Goal: Register for event/course

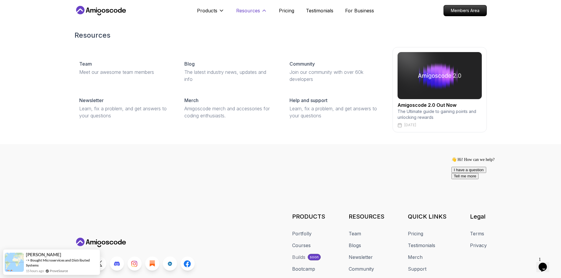
click at [250, 14] on p "Resources" at bounding box center [248, 10] width 24 height 7
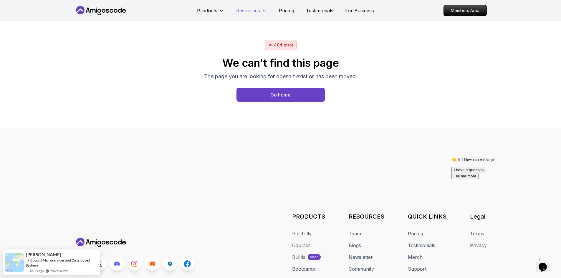
click at [249, 13] on p "Resources" at bounding box center [248, 10] width 24 height 7
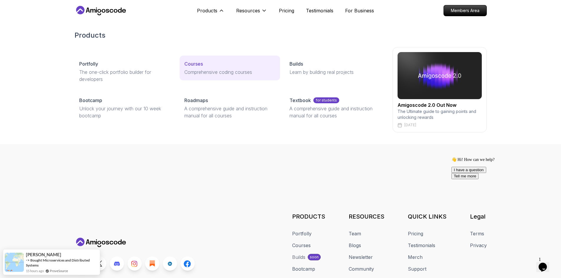
click at [202, 64] on p "Courses" at bounding box center [193, 63] width 19 height 7
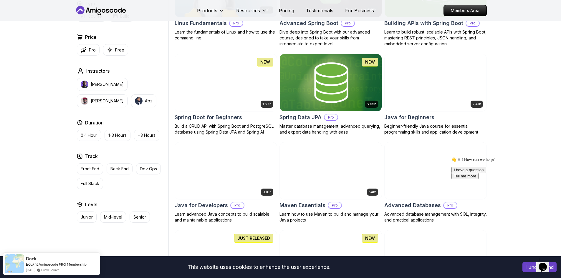
scroll to position [235, 0]
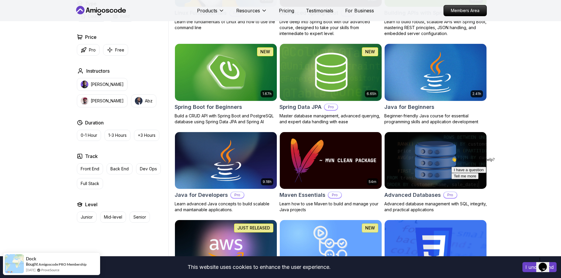
click at [244, 86] on img at bounding box center [225, 72] width 107 height 60
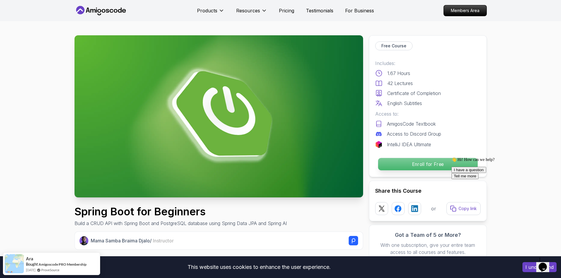
click at [396, 161] on p "Enroll for Free" at bounding box center [427, 164] width 99 height 12
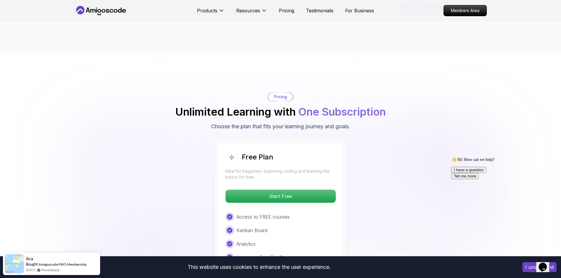
scroll to position [1156, 0]
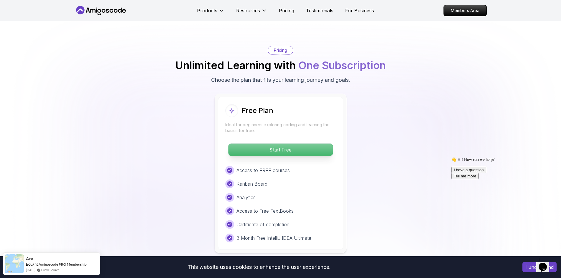
click at [270, 144] on p "Start Free" at bounding box center [280, 150] width 104 height 12
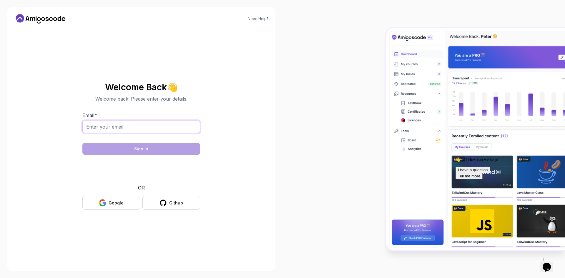
click at [154, 129] on input "Email *" at bounding box center [141, 127] width 118 height 12
type input "aashrayofficial7@gmail.com"
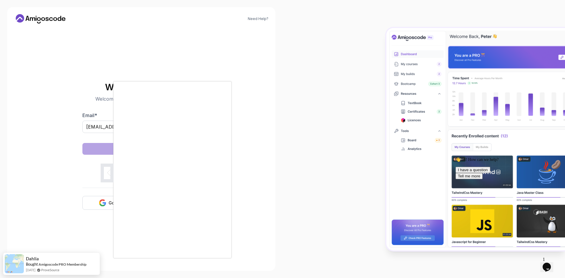
click at [78, 171] on div at bounding box center [282, 139] width 565 height 278
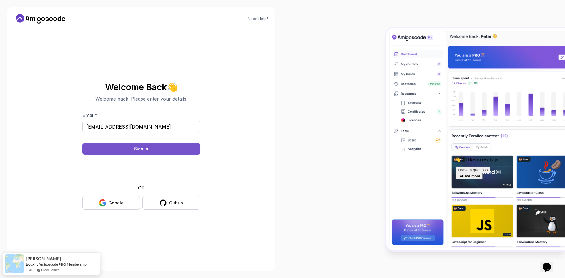
click at [132, 147] on button "Sign in" at bounding box center [141, 149] width 118 height 12
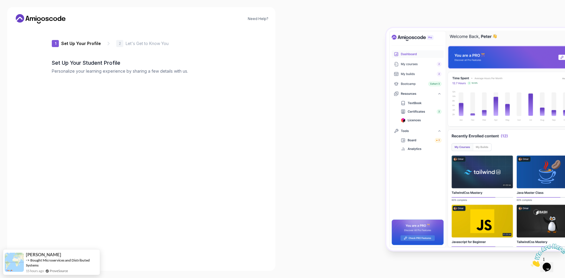
type input "happyjaguar90d4f"
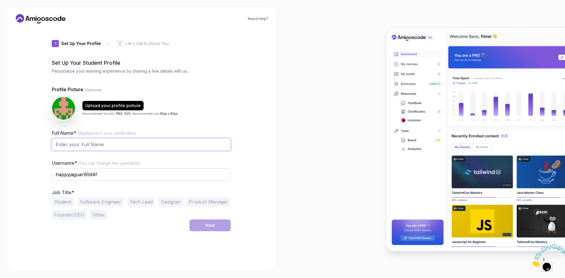
click at [102, 145] on input "Full Name* (displayed in your certificates)" at bounding box center [141, 144] width 179 height 12
type input "[PERSON_NAME]"
click at [69, 201] on button "Student" at bounding box center [63, 201] width 22 height 9
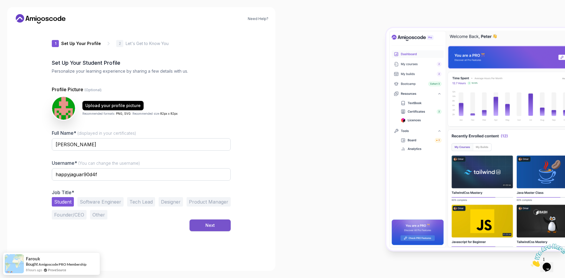
click at [201, 224] on button "Next" at bounding box center [210, 226] width 41 height 12
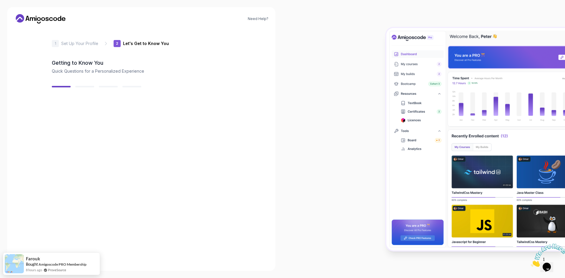
click at [109, 200] on button "Senior Looking for advanced topics." at bounding box center [141, 208] width 179 height 22
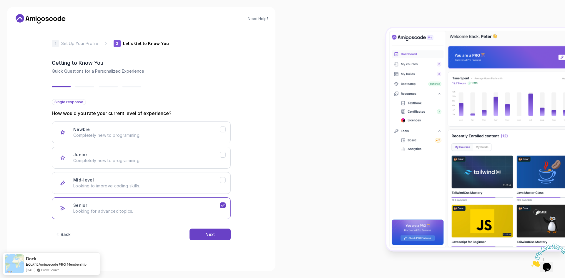
click at [65, 238] on button "Back" at bounding box center [63, 235] width 22 height 12
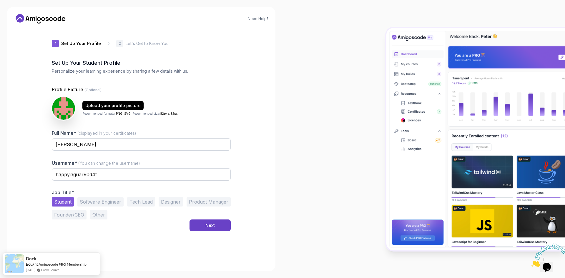
click at [107, 199] on button "Software Engineer" at bounding box center [100, 201] width 46 height 9
click at [202, 226] on button "Next" at bounding box center [210, 226] width 41 height 12
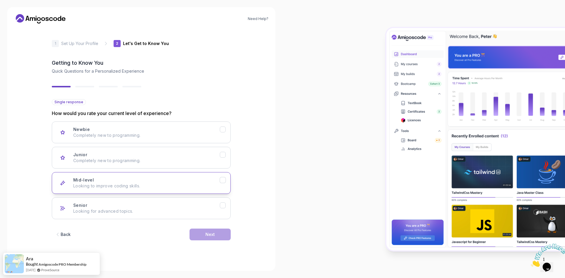
click at [137, 177] on button "Mid-level Looking to improve coding skills." at bounding box center [141, 183] width 179 height 22
click at [206, 238] on button "Next" at bounding box center [210, 235] width 41 height 12
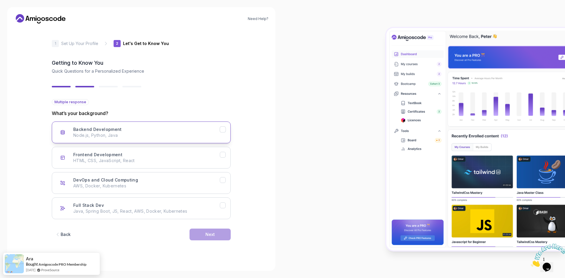
click at [155, 133] on p "Node.js, Python, Java" at bounding box center [146, 135] width 147 height 6
click at [196, 158] on p "HTML, CSS, JavaScript, React" at bounding box center [146, 161] width 147 height 6
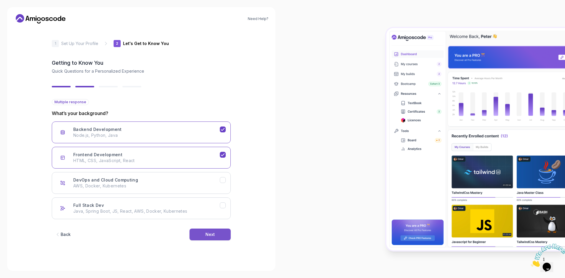
click at [210, 235] on div "Next" at bounding box center [209, 235] width 9 height 6
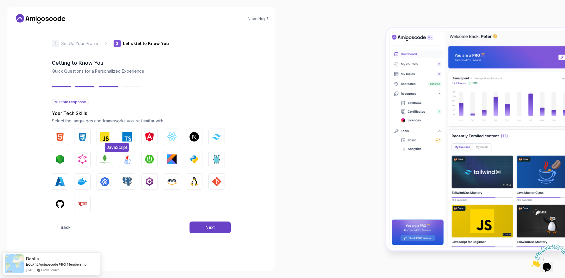
click at [102, 135] on img "button" at bounding box center [104, 136] width 9 height 9
click at [215, 231] on button "Next" at bounding box center [210, 228] width 41 height 12
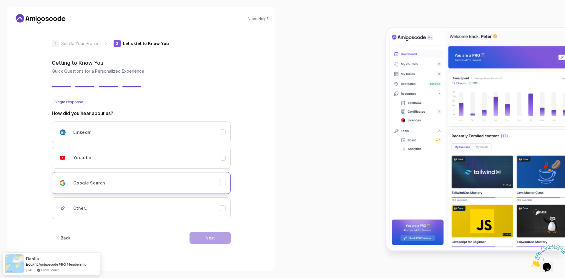
click at [213, 188] on div "Google Search" at bounding box center [146, 183] width 147 height 12
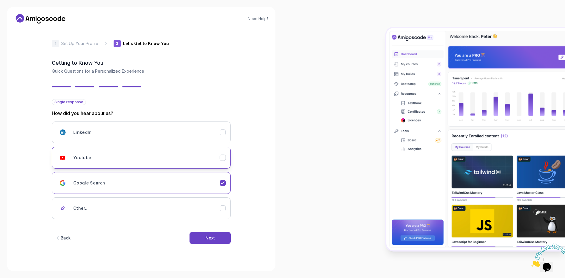
click at [224, 158] on icon "Youtube" at bounding box center [223, 158] width 6 height 6
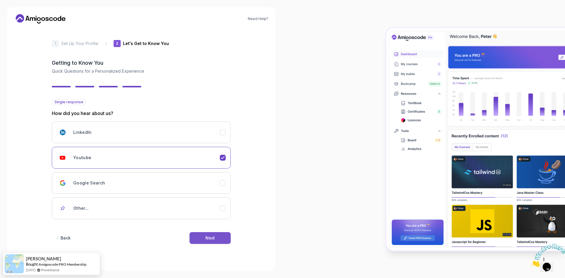
click at [217, 238] on button "Next" at bounding box center [210, 238] width 41 height 12
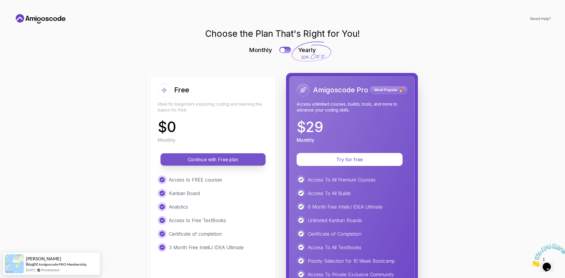
click at [218, 161] on p "Continue with Free plan" at bounding box center [213, 159] width 92 height 7
